Goal: Check status: Check status

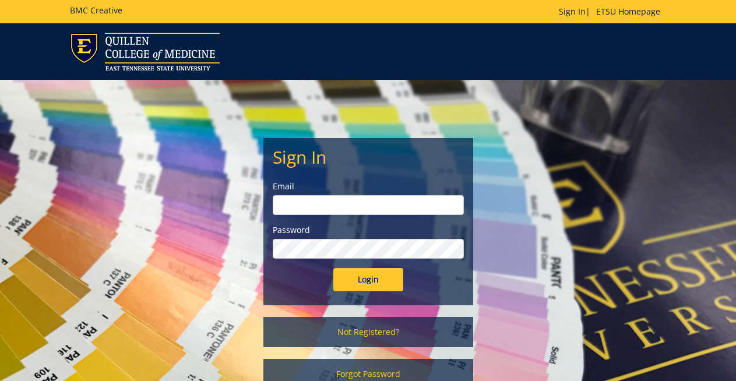
type input "[EMAIL_ADDRESS][DOMAIN_NAME]"
click at [381, 285] on input "Login" at bounding box center [369, 279] width 70 height 23
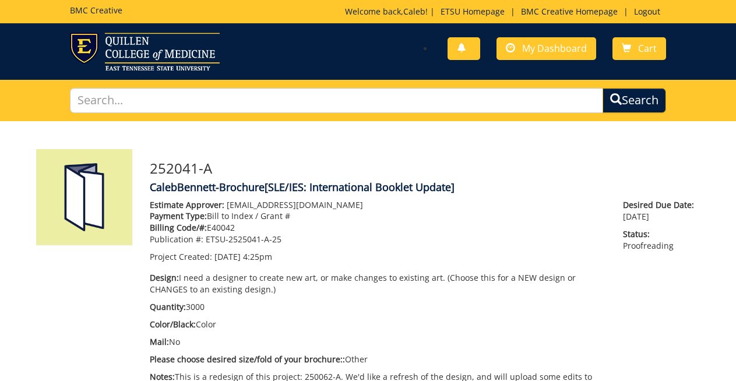
scroll to position [1088, 0]
click at [531, 47] on span "My Dashboard" at bounding box center [554, 48] width 65 height 13
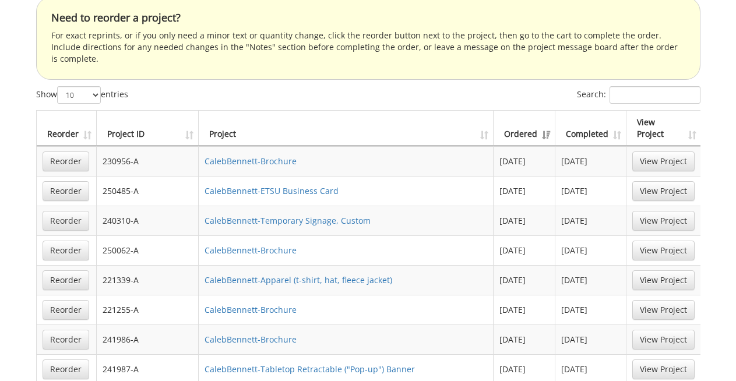
scroll to position [1005, 0]
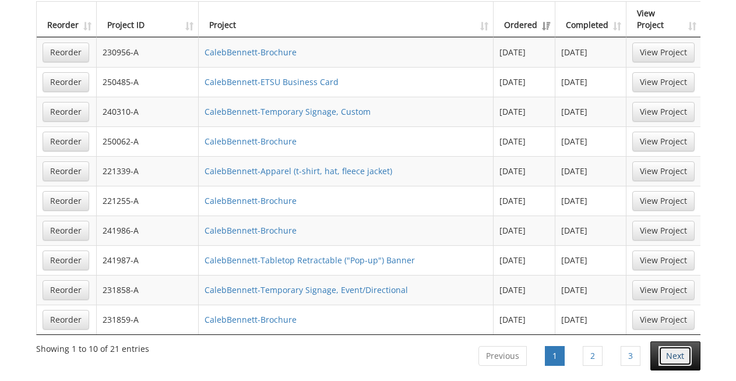
click at [666, 346] on link "Next" at bounding box center [675, 356] width 33 height 20
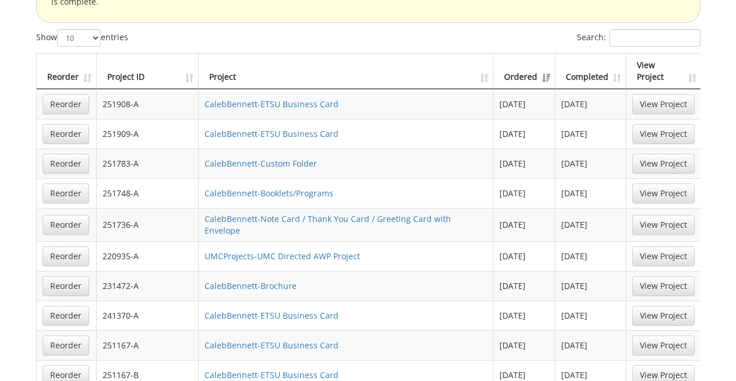
scroll to position [978, 0]
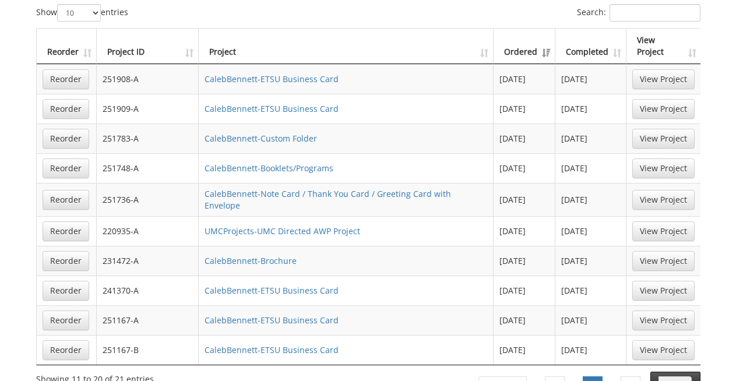
click at [673, 377] on link "Next" at bounding box center [675, 387] width 33 height 20
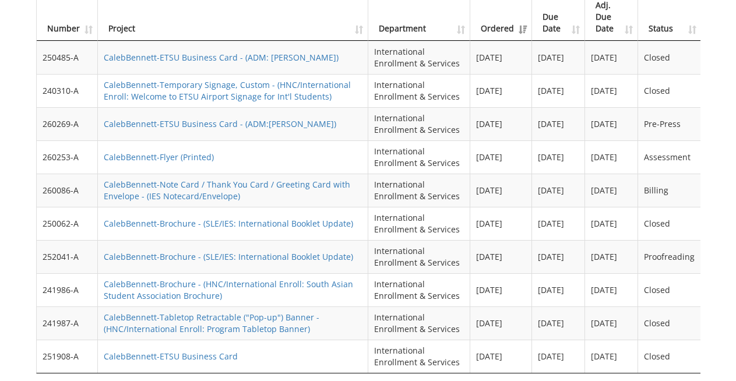
scroll to position [1194, 0]
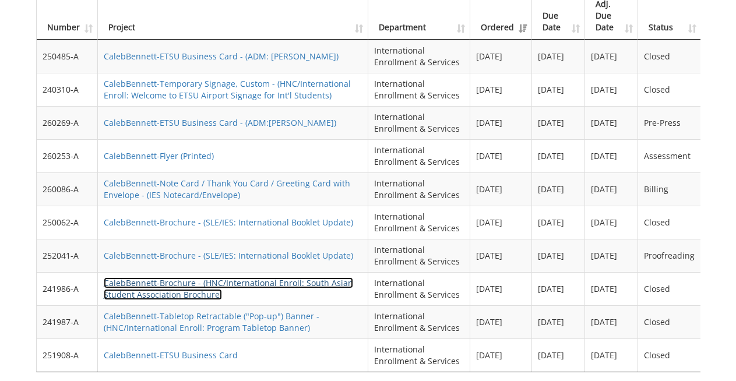
click at [287, 278] on link "CalebBennett-Brochure - (HNC/International Enroll: South Asian Student Associat…" at bounding box center [229, 289] width 250 height 23
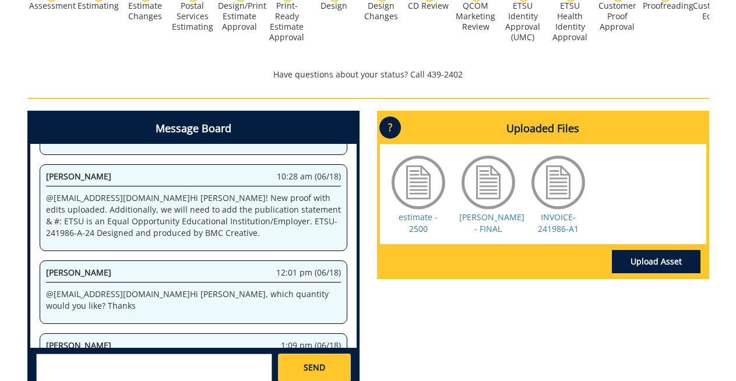
scroll to position [424, 0]
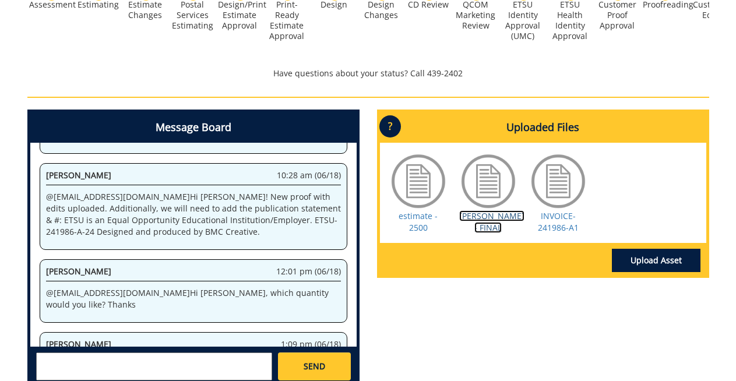
click at [484, 227] on link "[PERSON_NAME] - FINAL" at bounding box center [491, 221] width 65 height 23
